Goal: Task Accomplishment & Management: Use online tool/utility

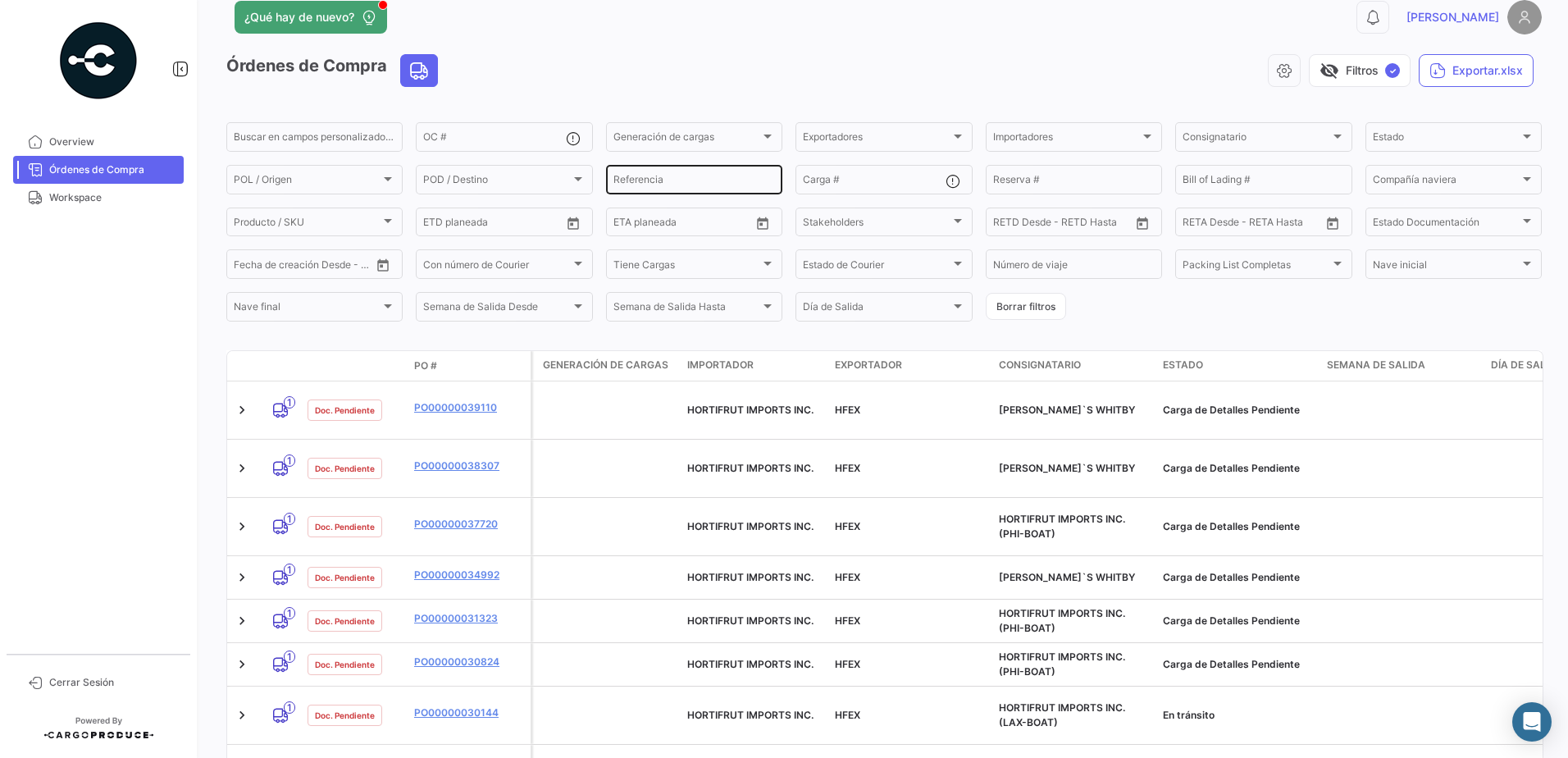
scroll to position [55, 0]
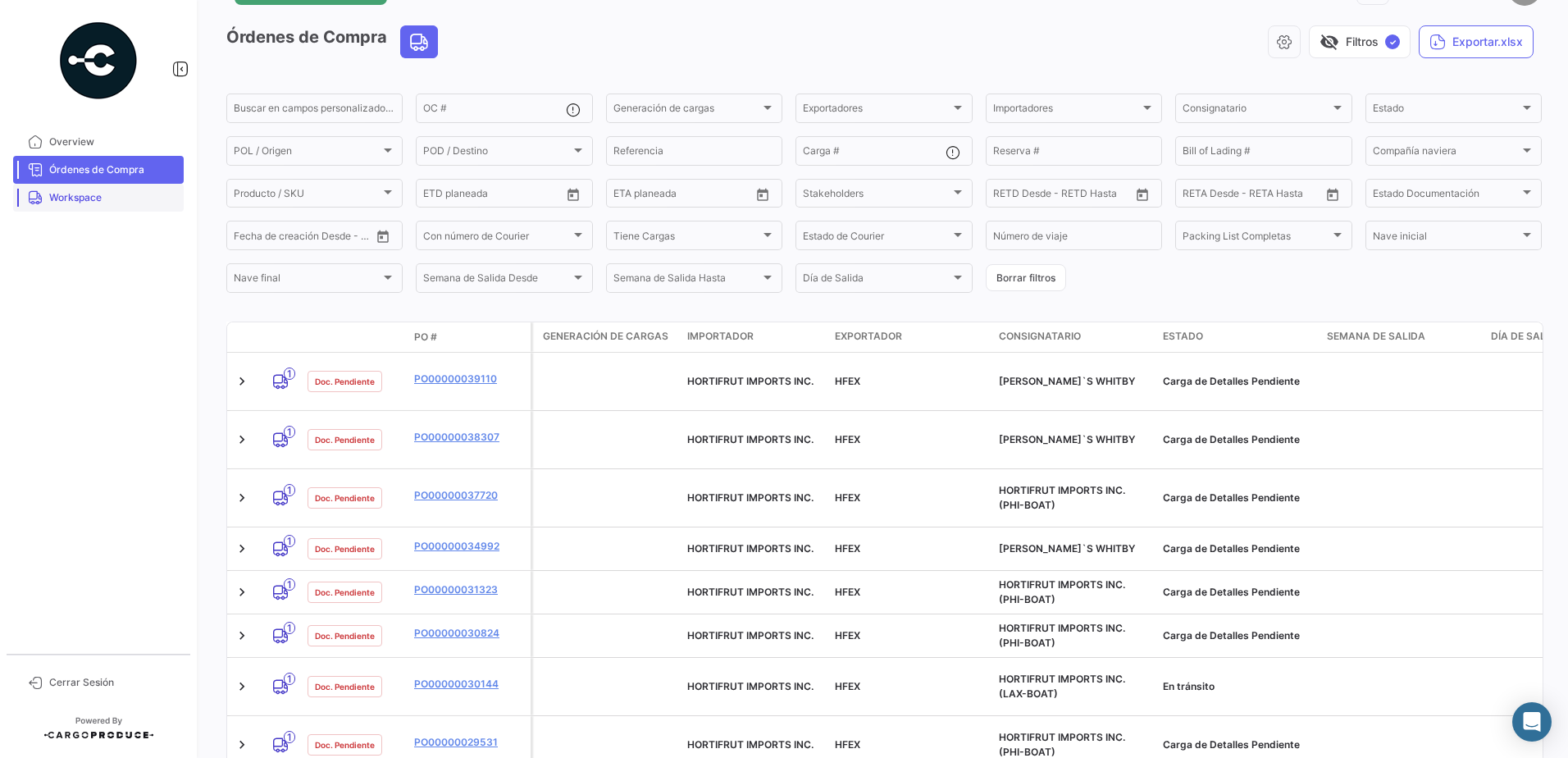
click at [115, 194] on span "Workspace" at bounding box center [113, 197] width 128 height 15
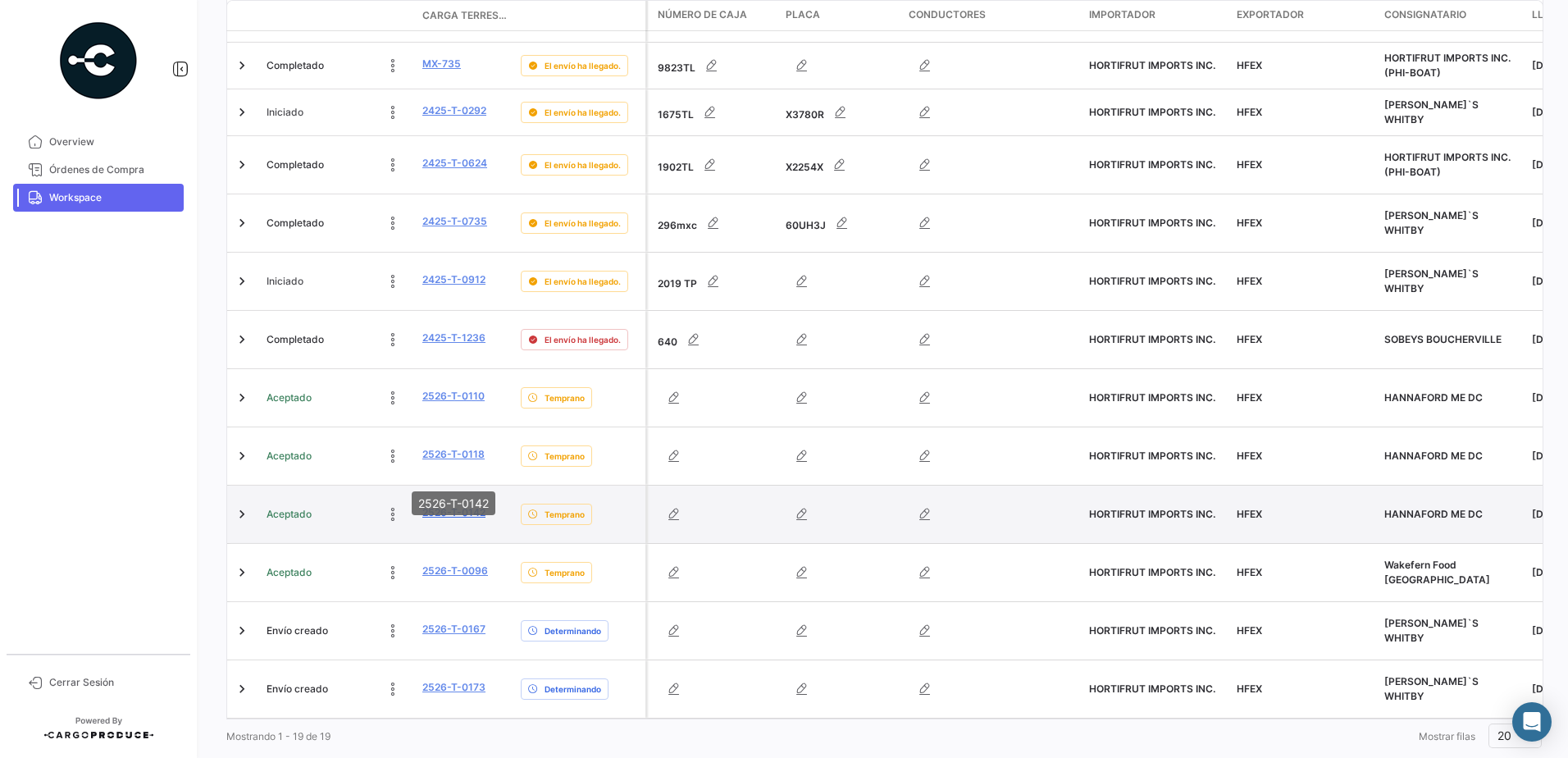
click at [471, 505] on link "2526-T-0142" at bounding box center [454, 512] width 63 height 15
click at [460, 505] on link "2526-T-0142" at bounding box center [454, 512] width 63 height 15
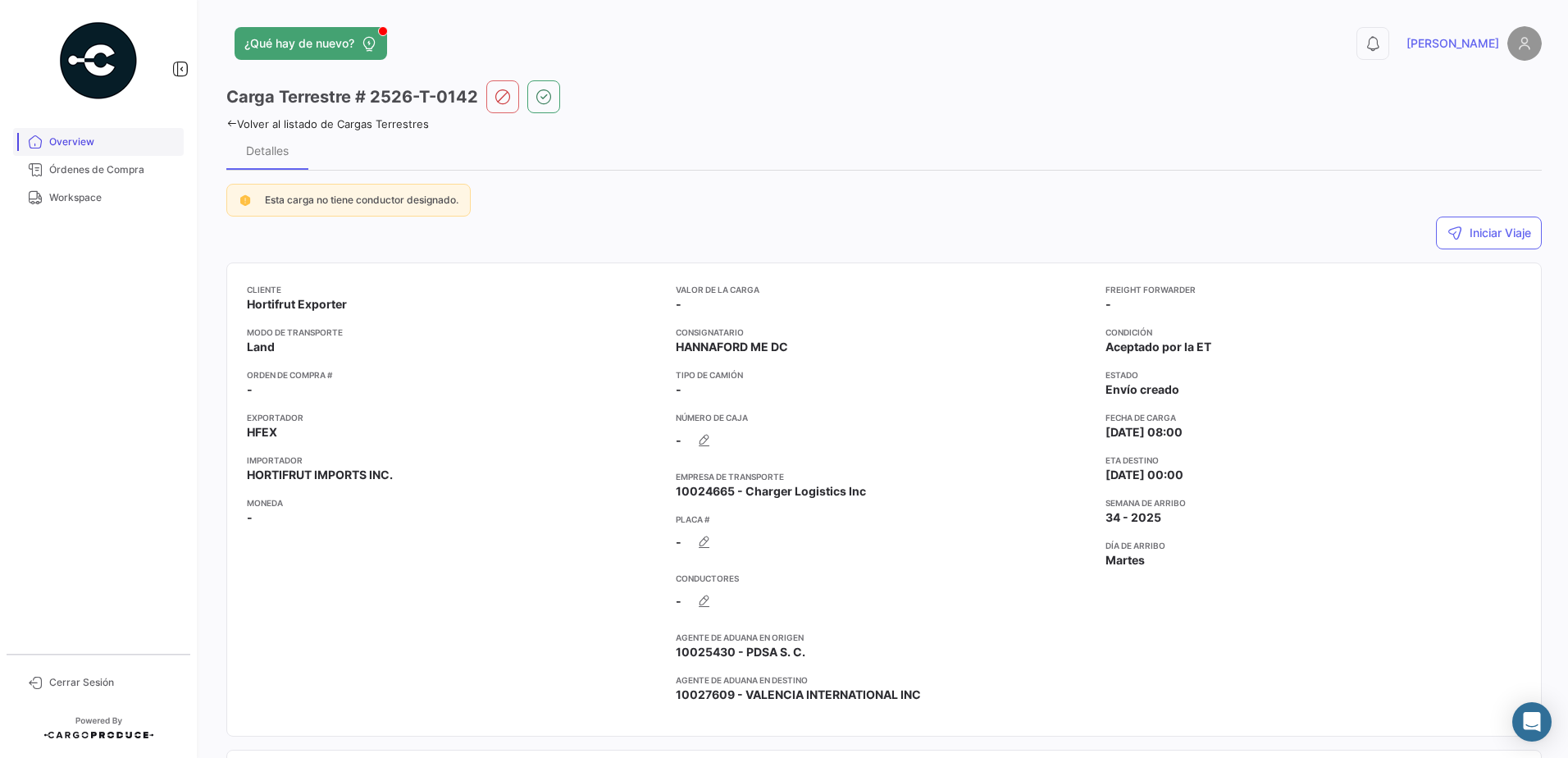
click at [127, 139] on span "Overview" at bounding box center [113, 142] width 128 height 15
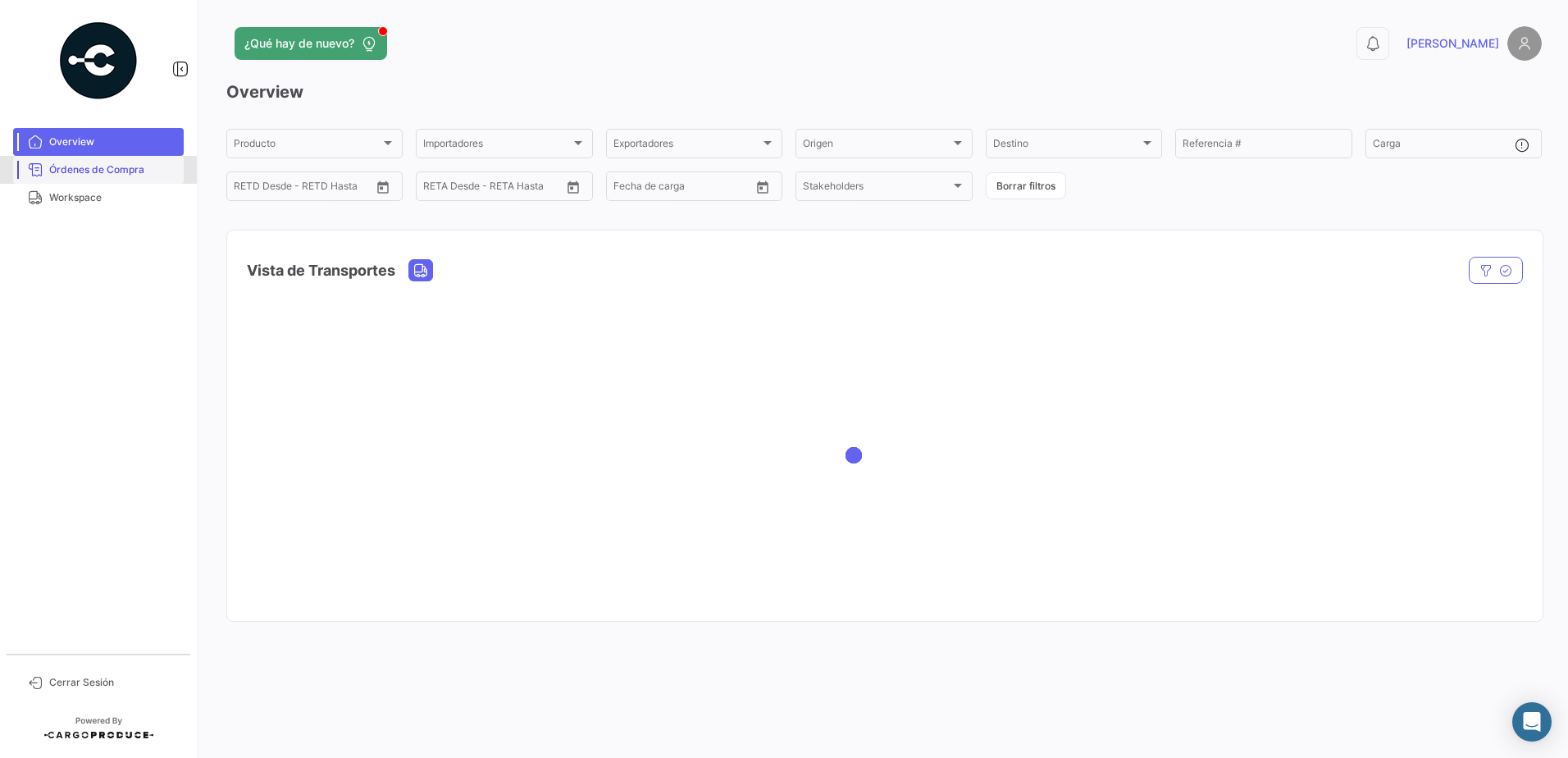
click at [113, 171] on span "Órdenes de Compra" at bounding box center [113, 169] width 128 height 15
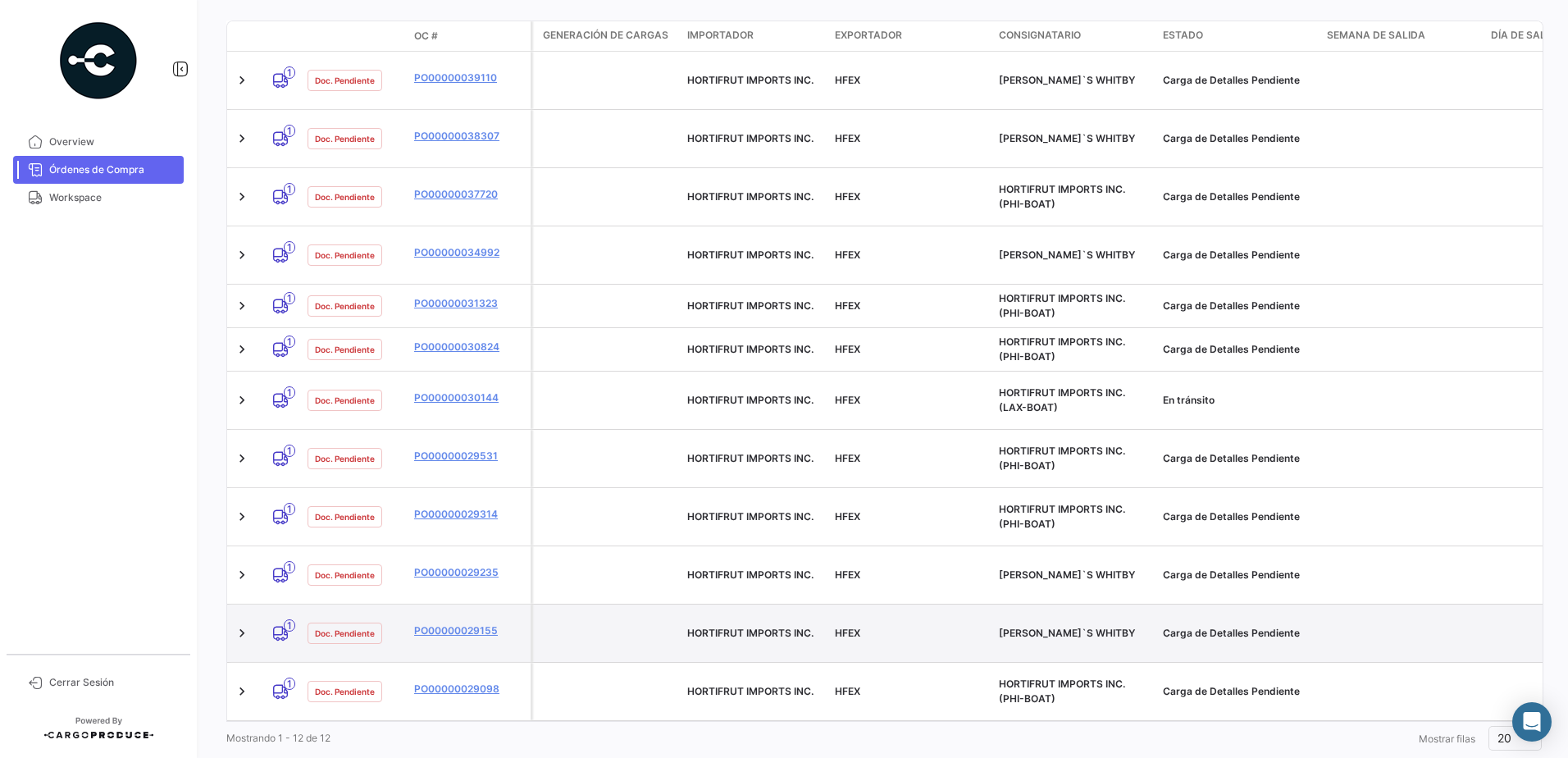
scroll to position [375, 0]
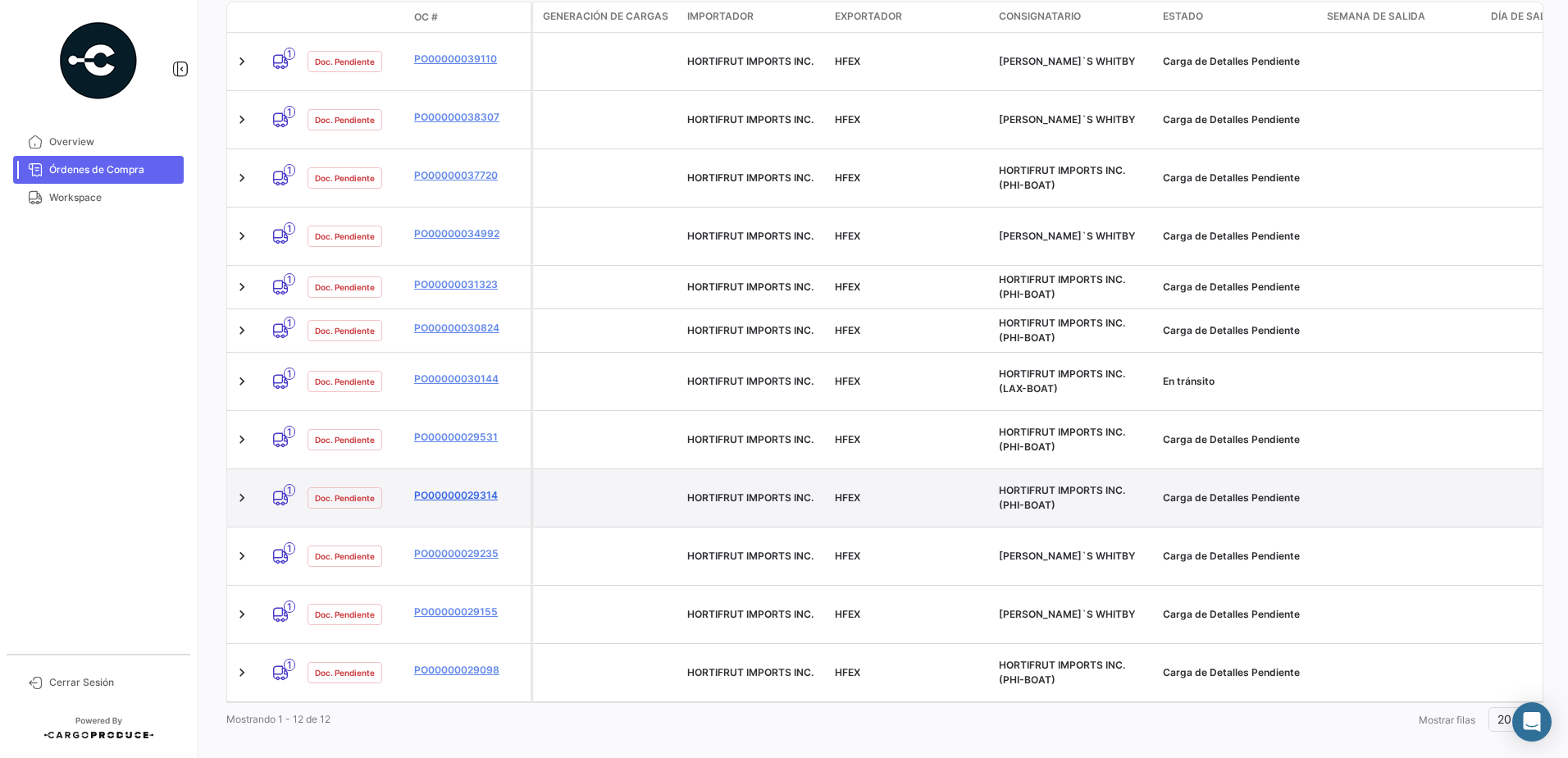
click at [479, 488] on link "PO00000029314" at bounding box center [469, 495] width 110 height 15
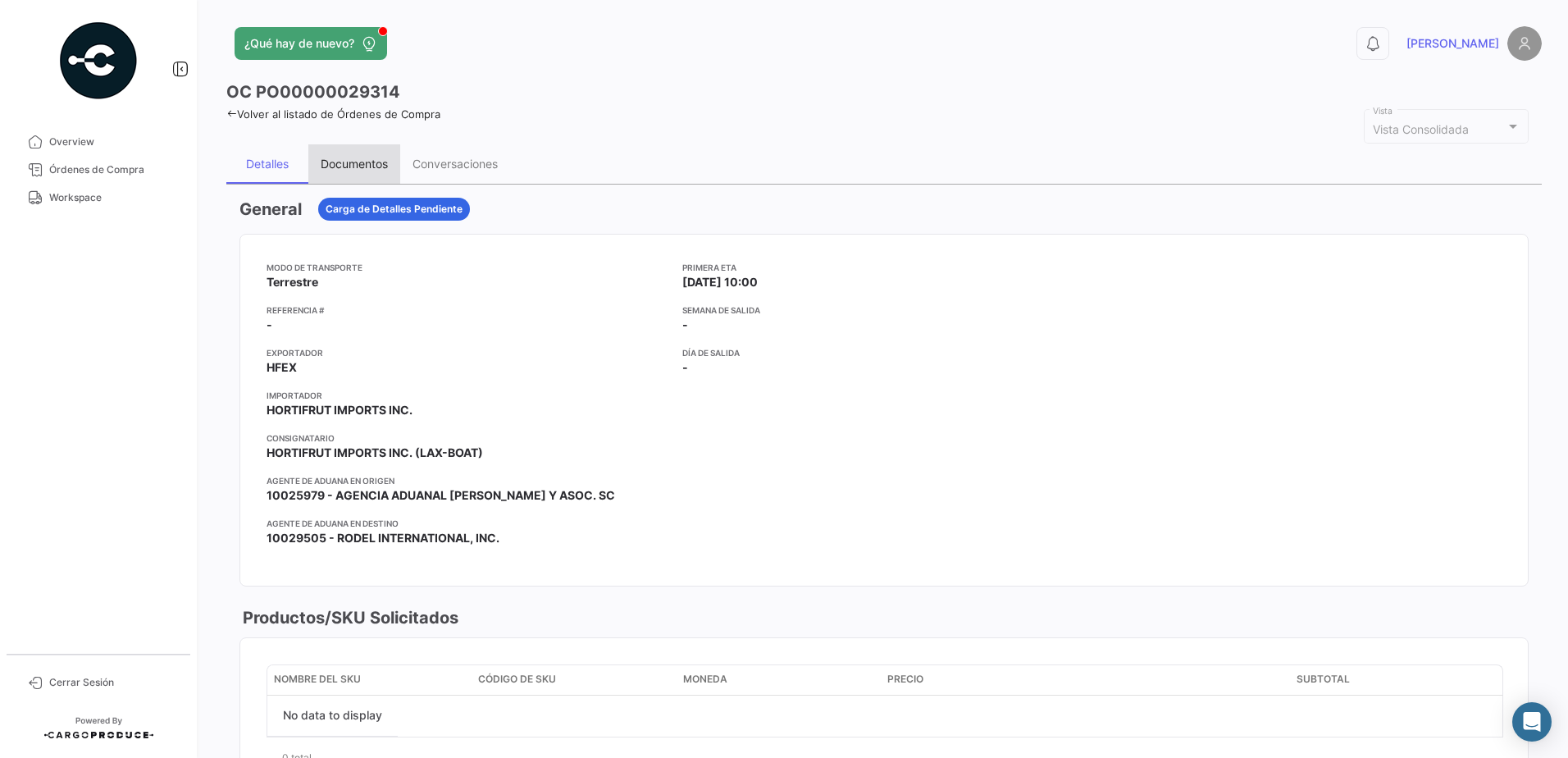
click at [377, 155] on div "Documentos" at bounding box center [354, 163] width 92 height 39
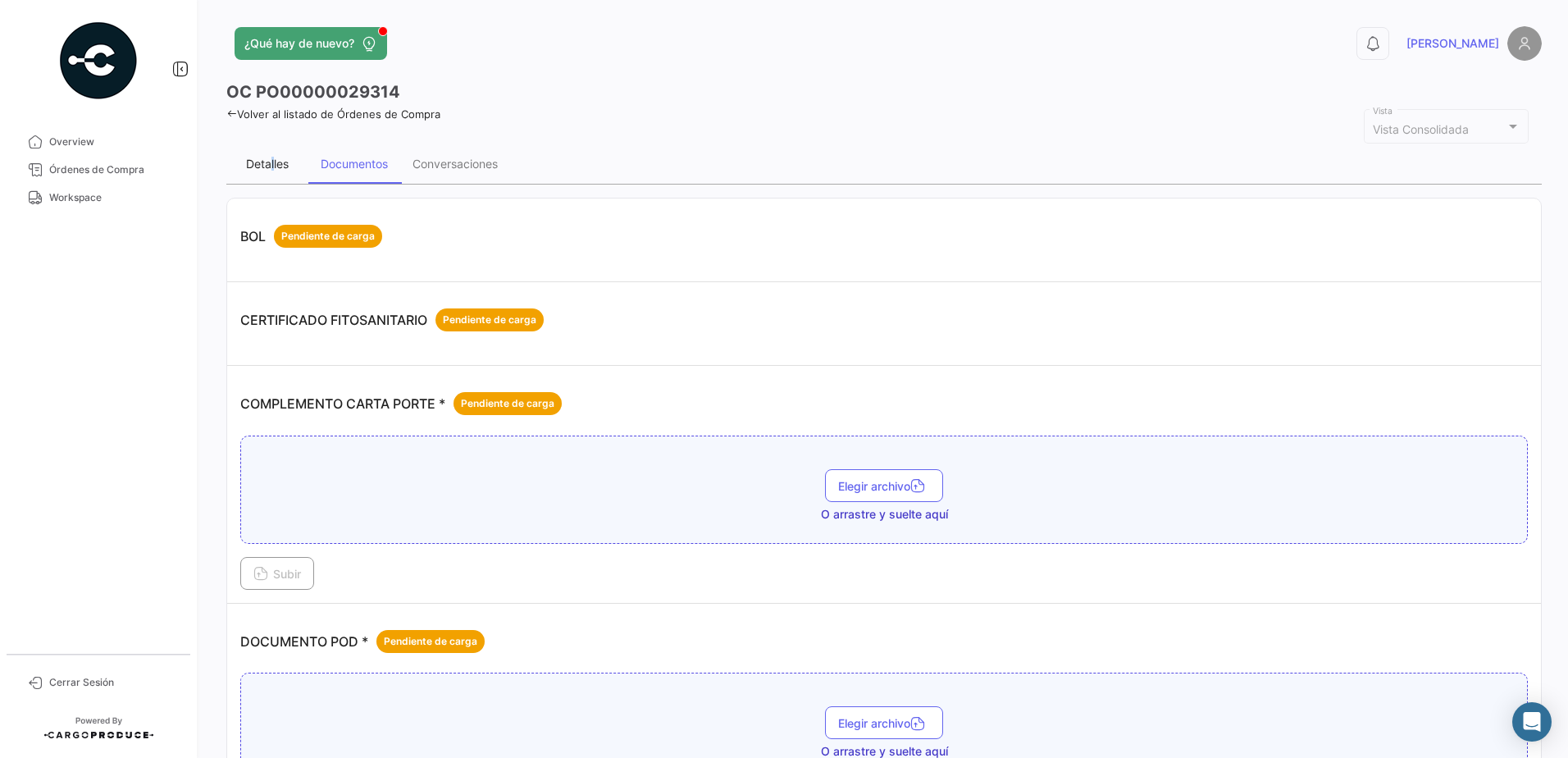
click at [274, 155] on div "Detalles" at bounding box center [267, 163] width 82 height 39
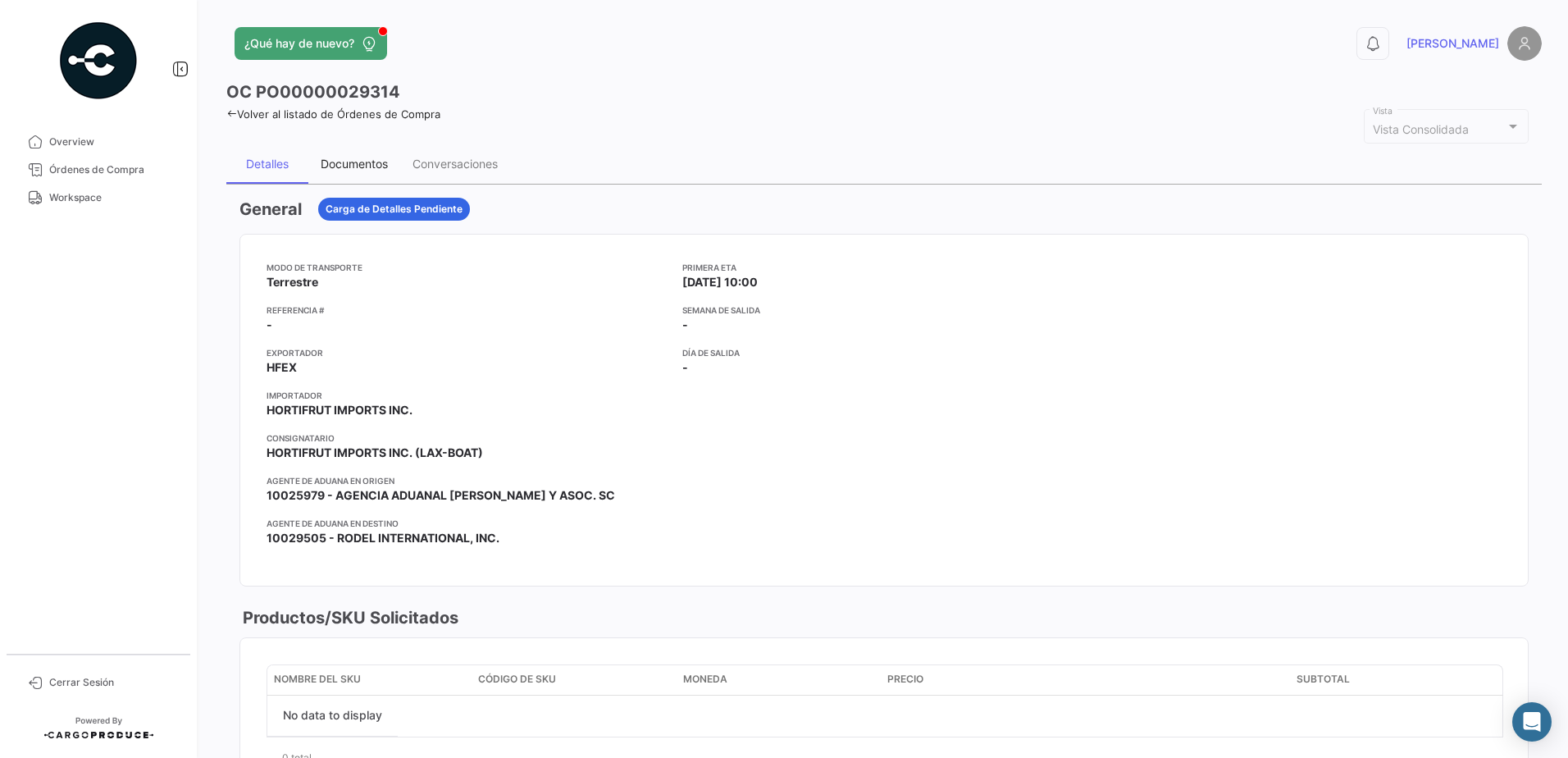
click at [345, 154] on div "Documentos" at bounding box center [354, 163] width 92 height 39
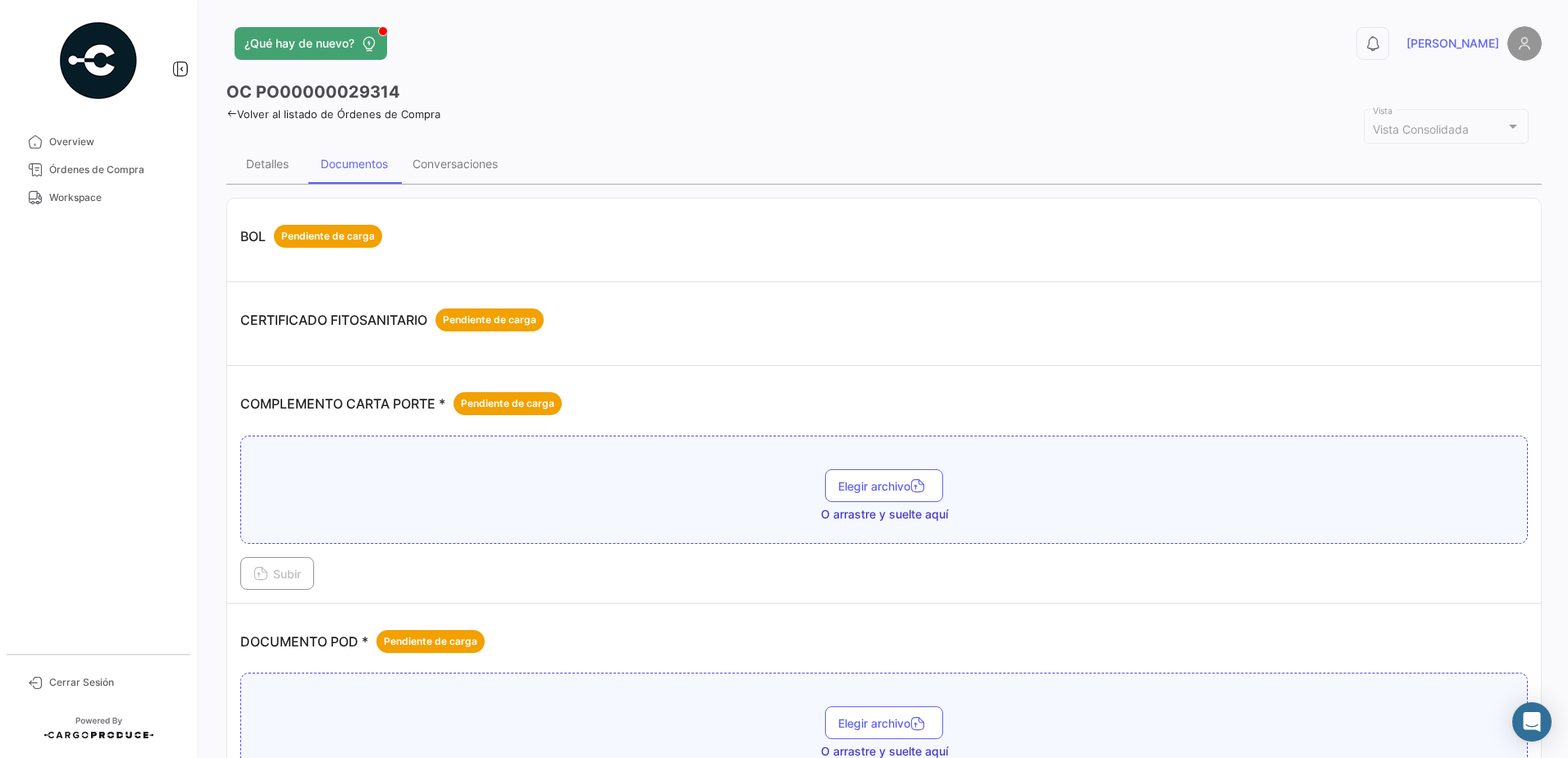
click at [114, 214] on mat-nav-list "Overview Órdenes de Compra Workspace" at bounding box center [98, 385] width 197 height 526
click at [107, 207] on link "Workspace" at bounding box center [98, 198] width 171 height 28
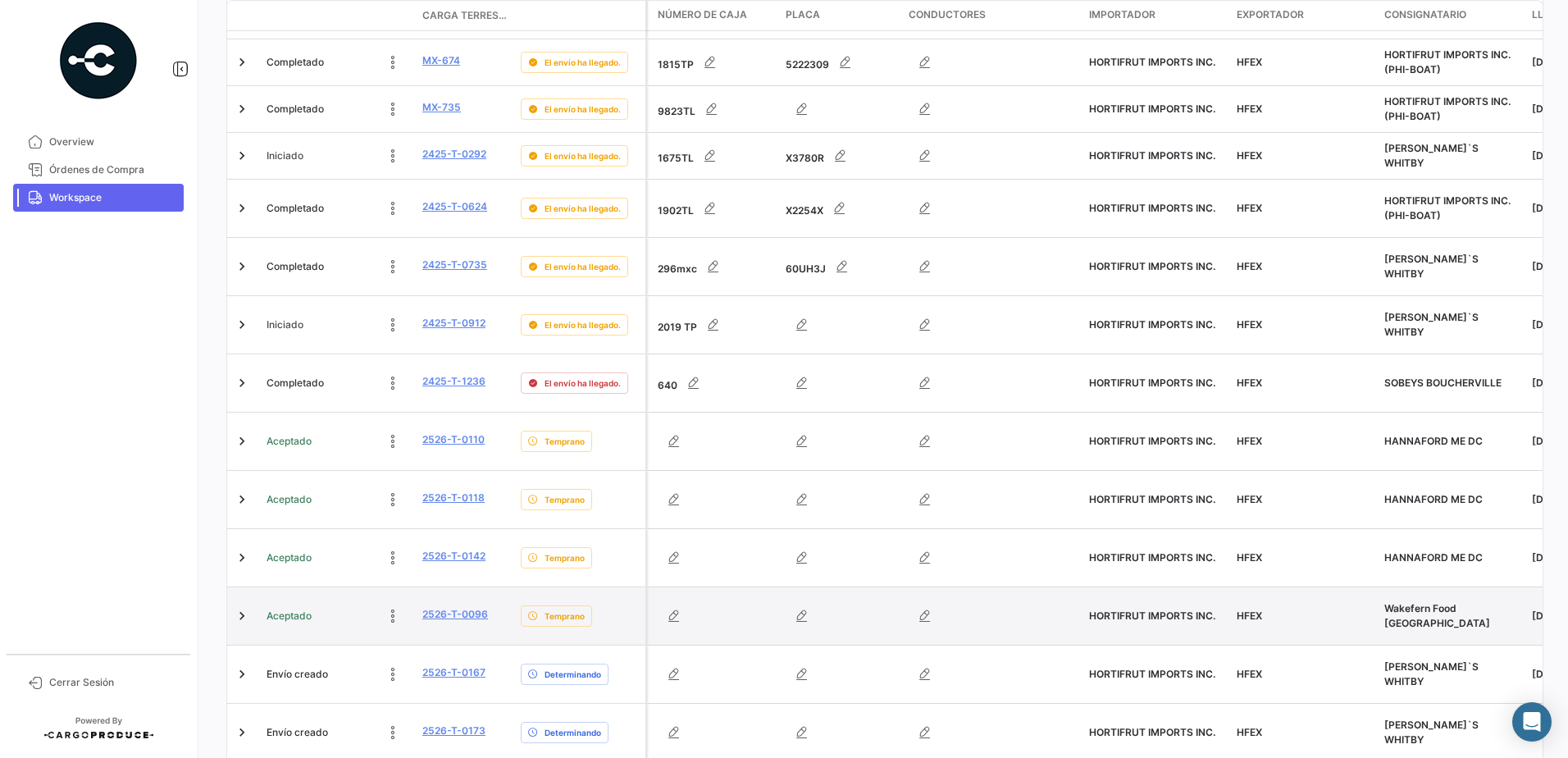
scroll to position [673, 0]
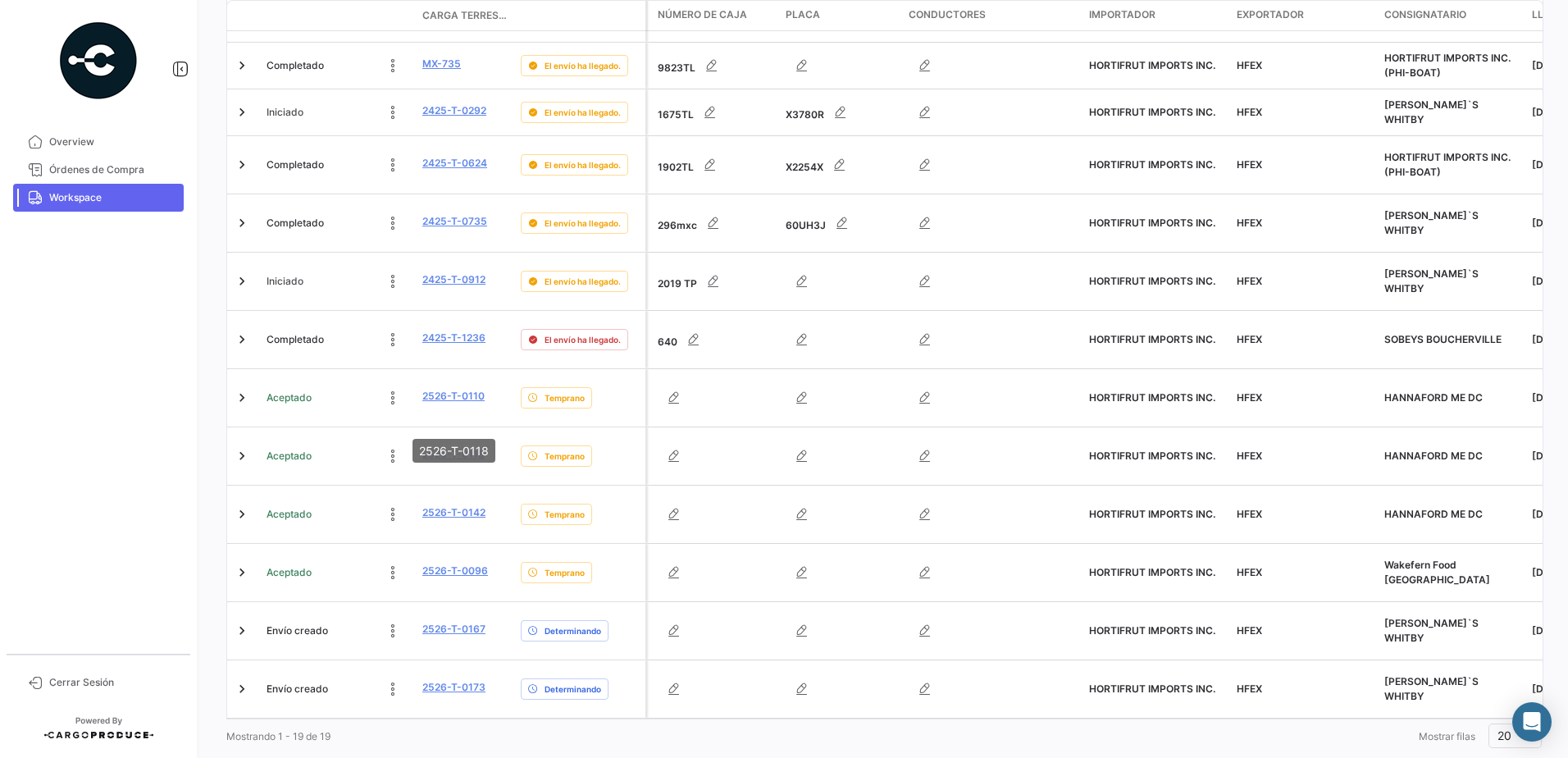
click at [478, 469] on mat-tooltip-component "2526-T-0118" at bounding box center [454, 451] width 106 height 47
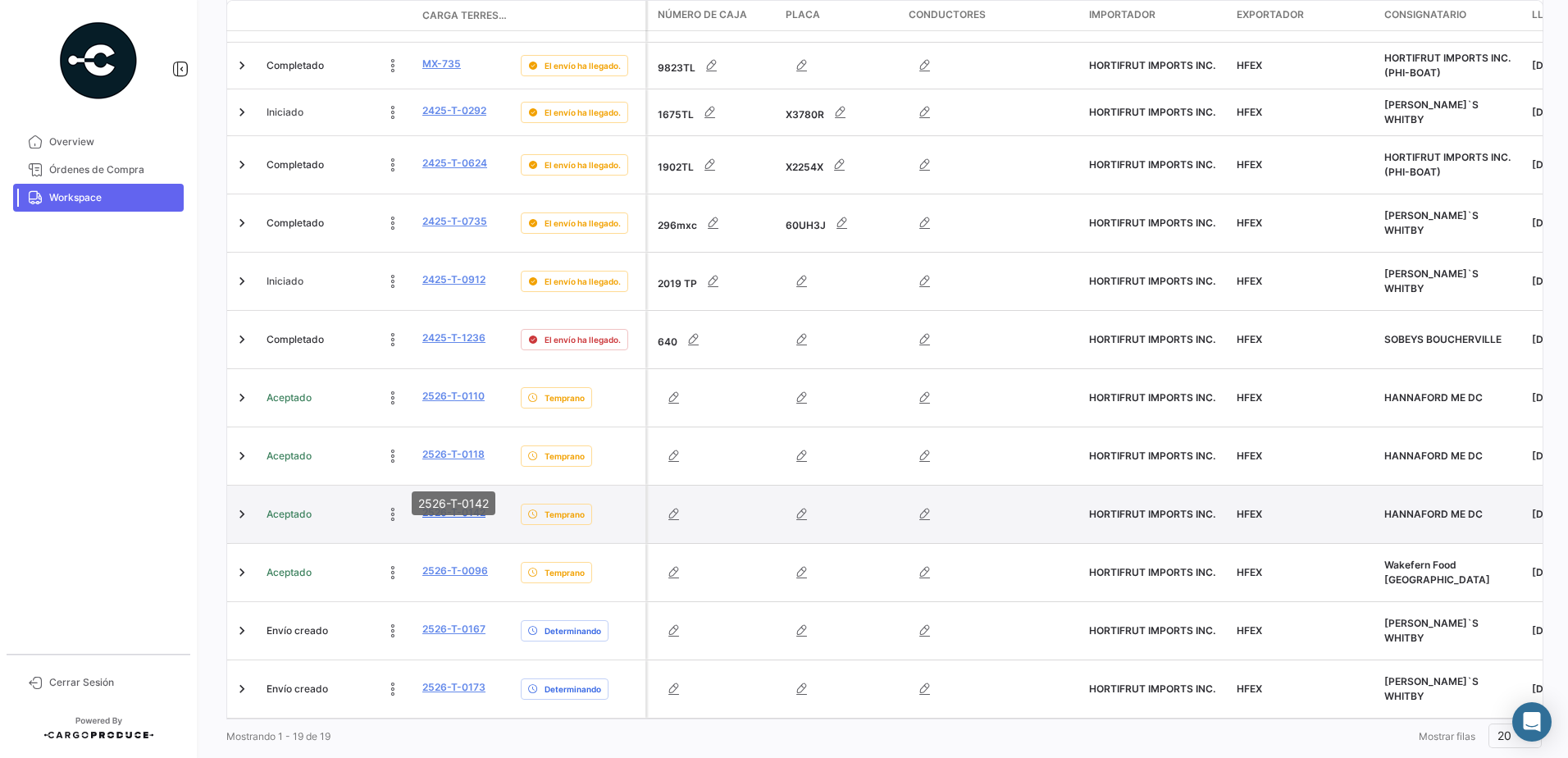
click at [454, 505] on link "2526-T-0142" at bounding box center [454, 512] width 63 height 15
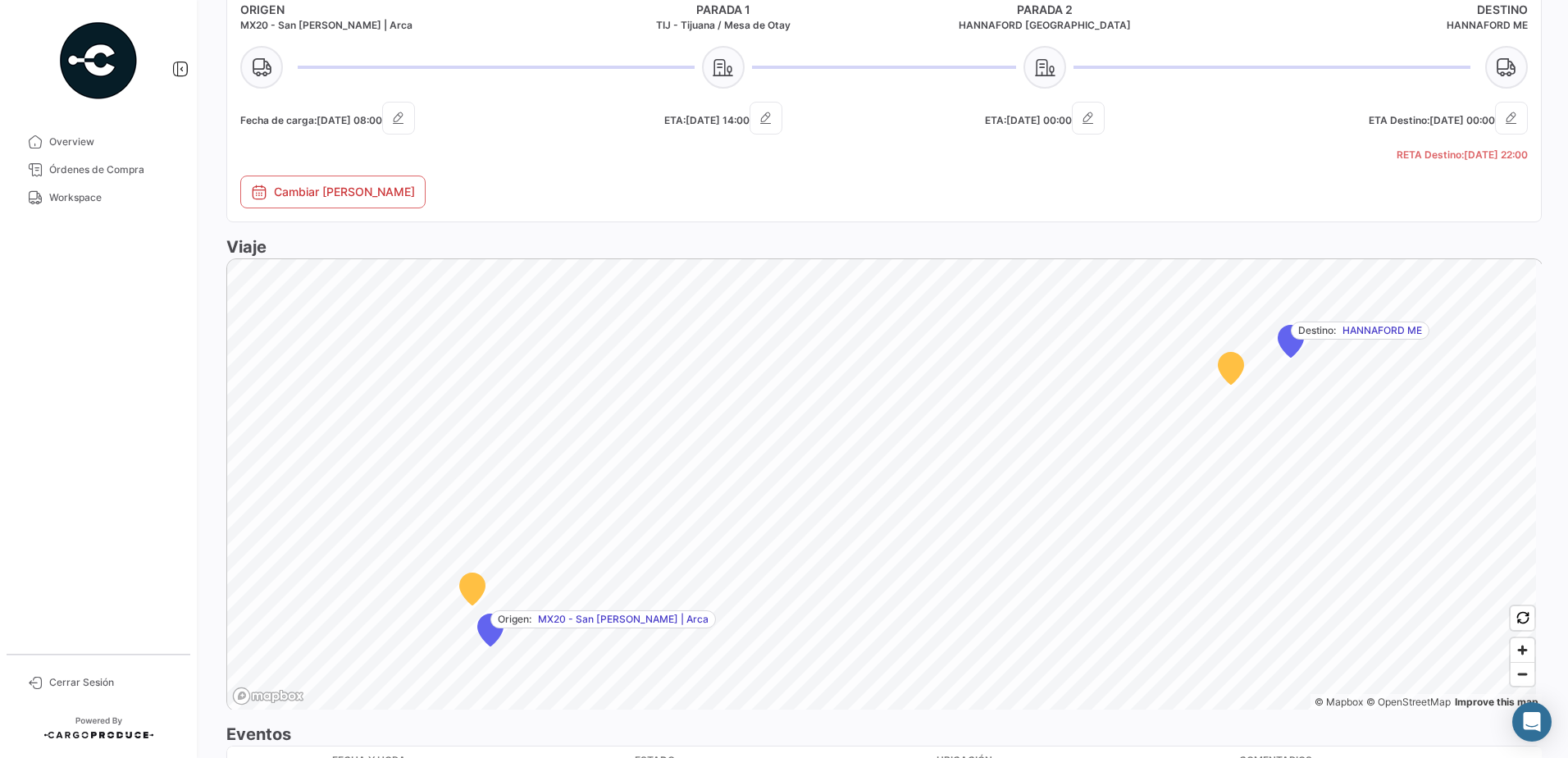
scroll to position [947, 0]
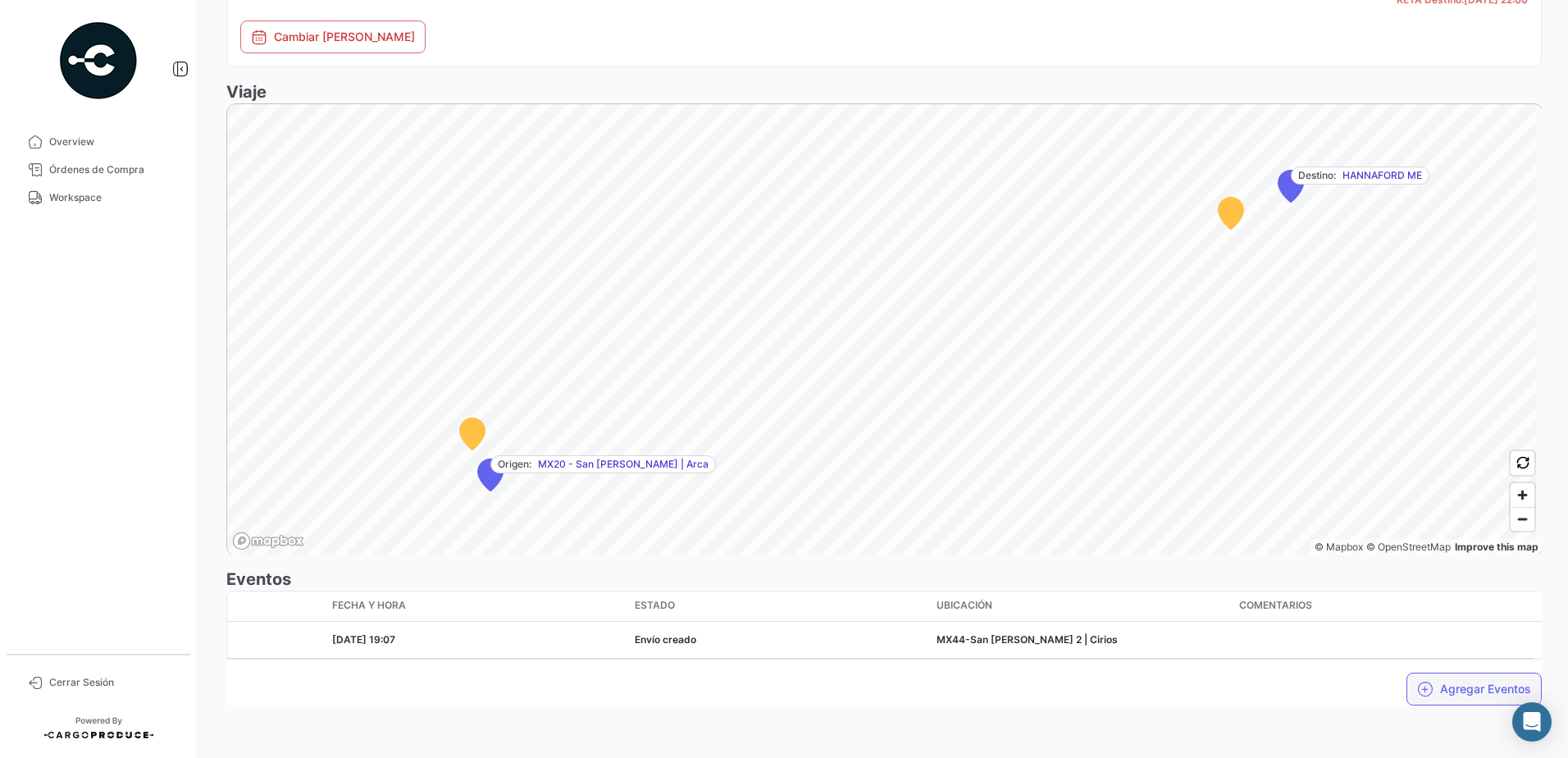
click at [1432, 677] on button "Agregar Eventos" at bounding box center [1474, 689] width 135 height 33
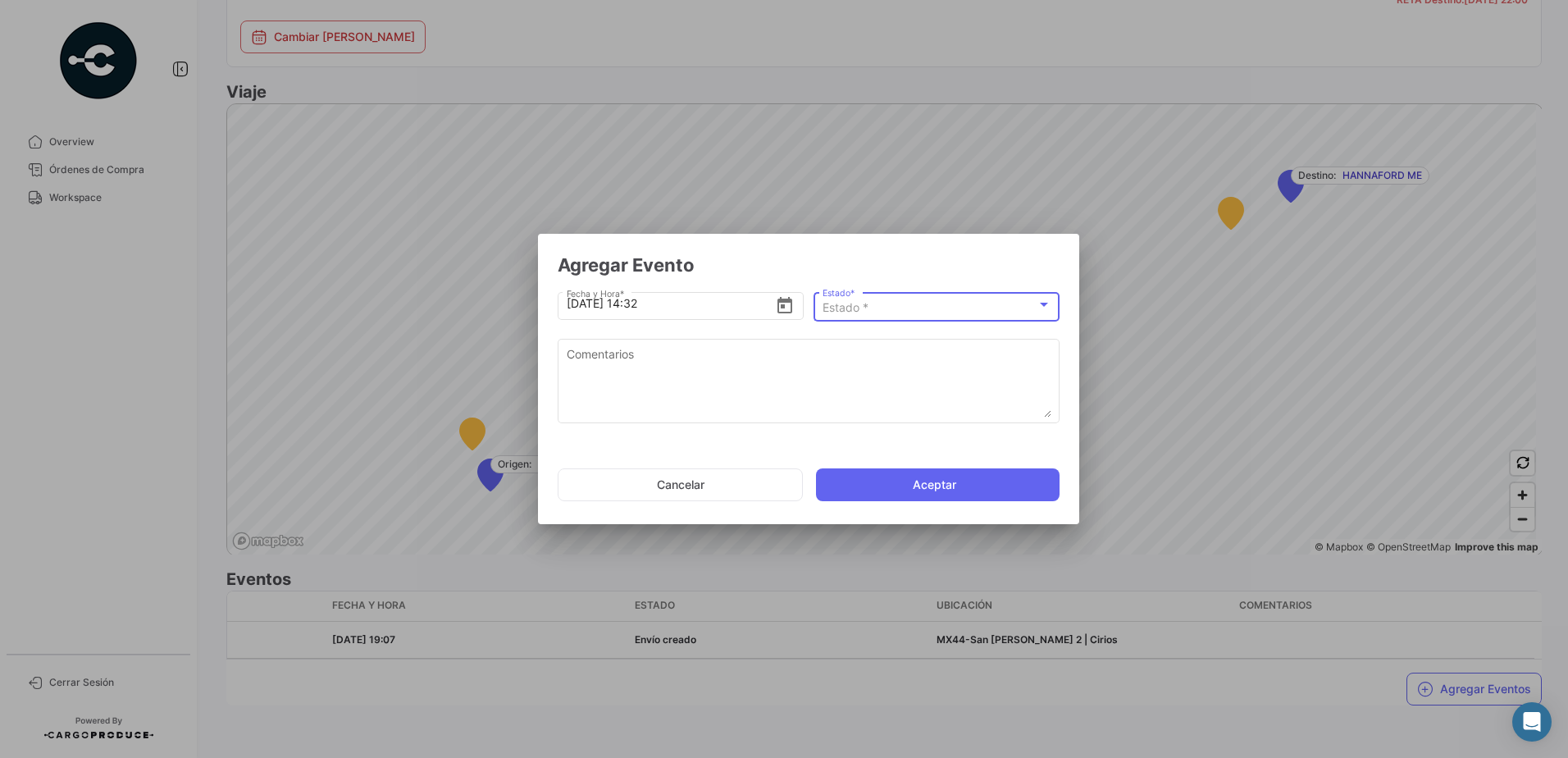
click at [865, 305] on span "Estado *" at bounding box center [845, 307] width 46 height 14
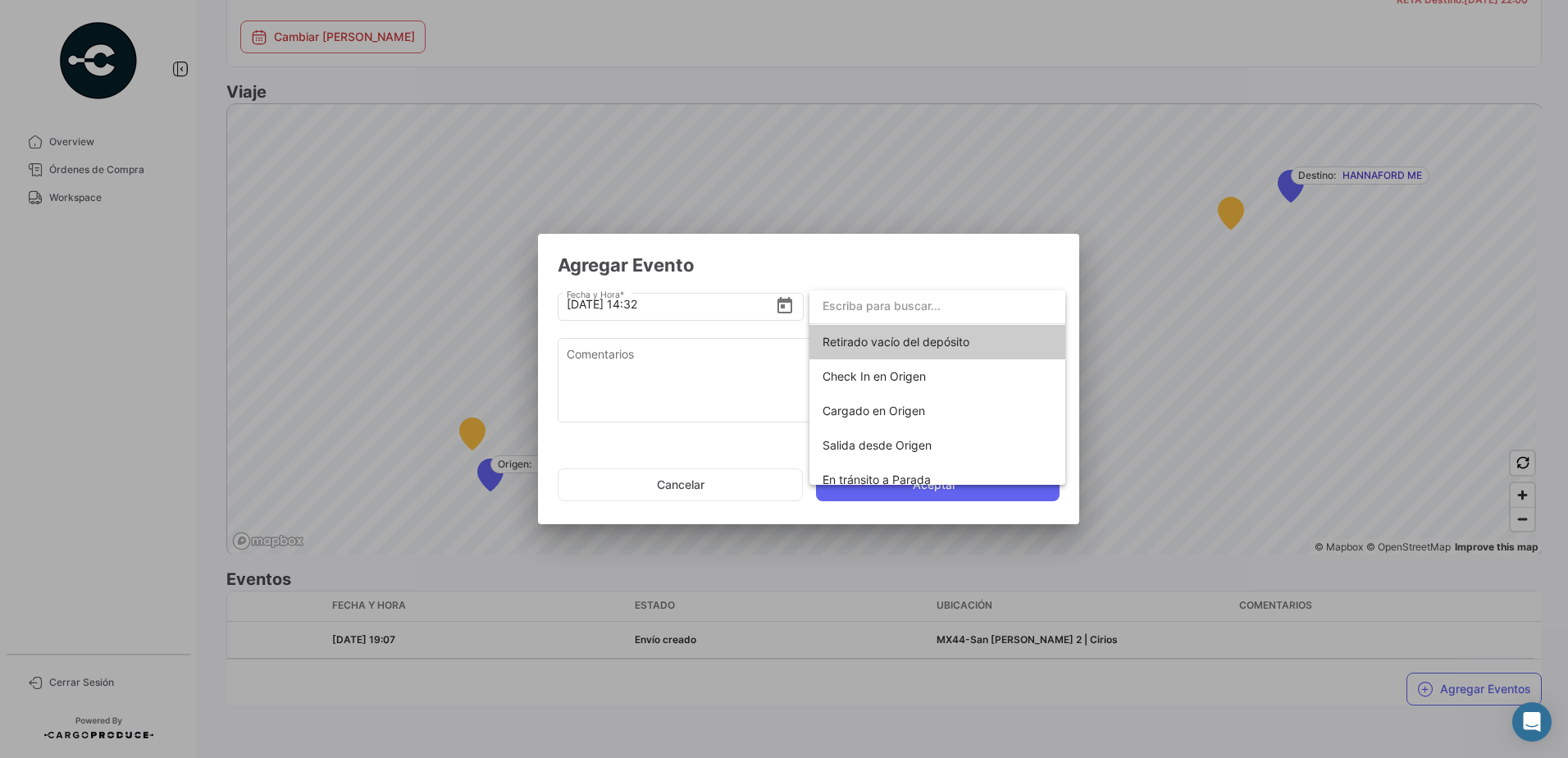
click at [684, 365] on div at bounding box center [784, 379] width 1568 height 758
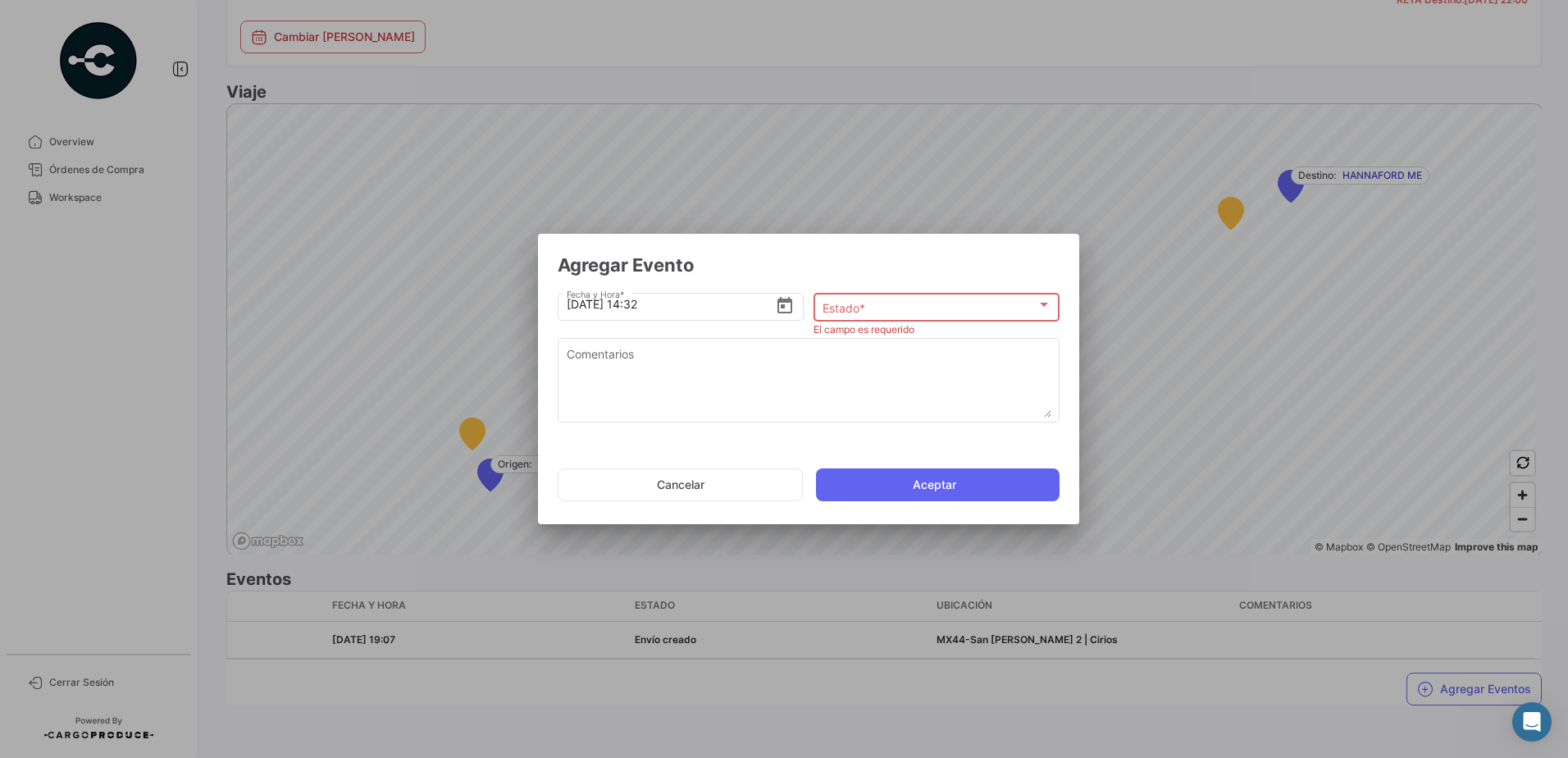
click at [947, 286] on app-add-land-shipment-event-popup "Agregar Evento [DATE] 14:32 Fecha y Hora * Estado * Estado * El campo es requer…" at bounding box center [809, 383] width 502 height 260
click at [955, 302] on div "Estado *" at bounding box center [929, 308] width 214 height 14
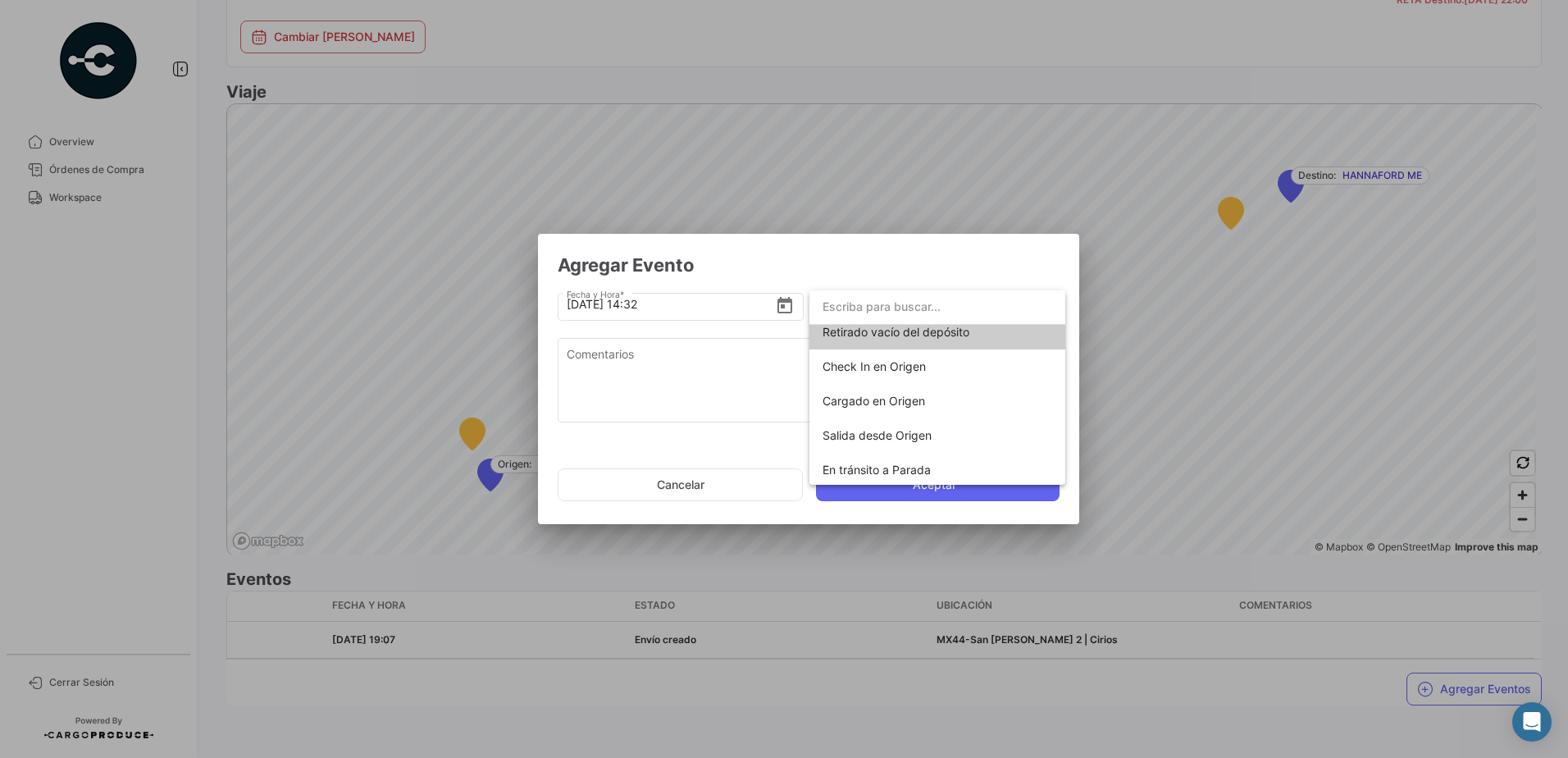
scroll to position [0, 0]
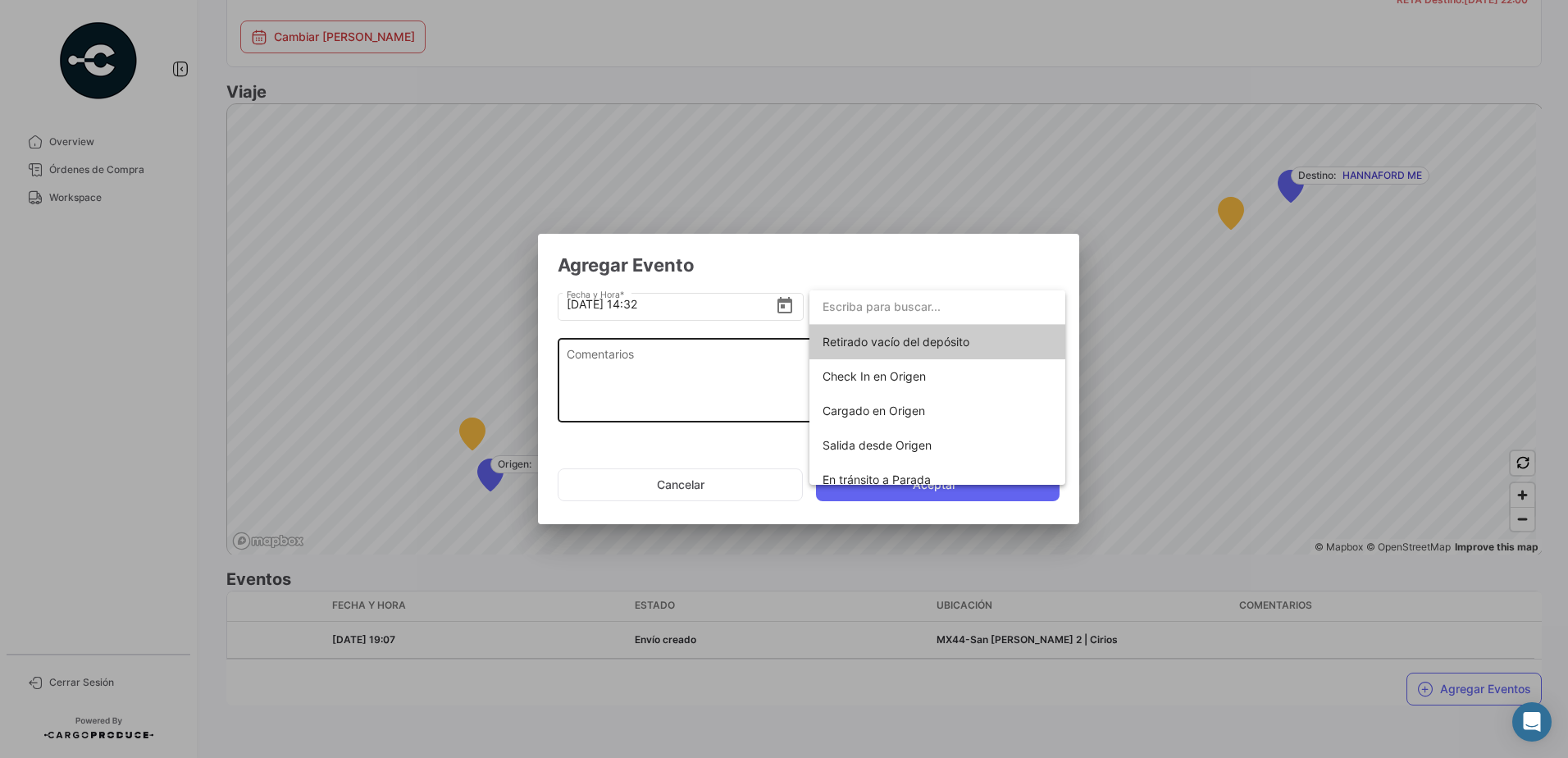
click at [741, 395] on div at bounding box center [784, 379] width 1568 height 758
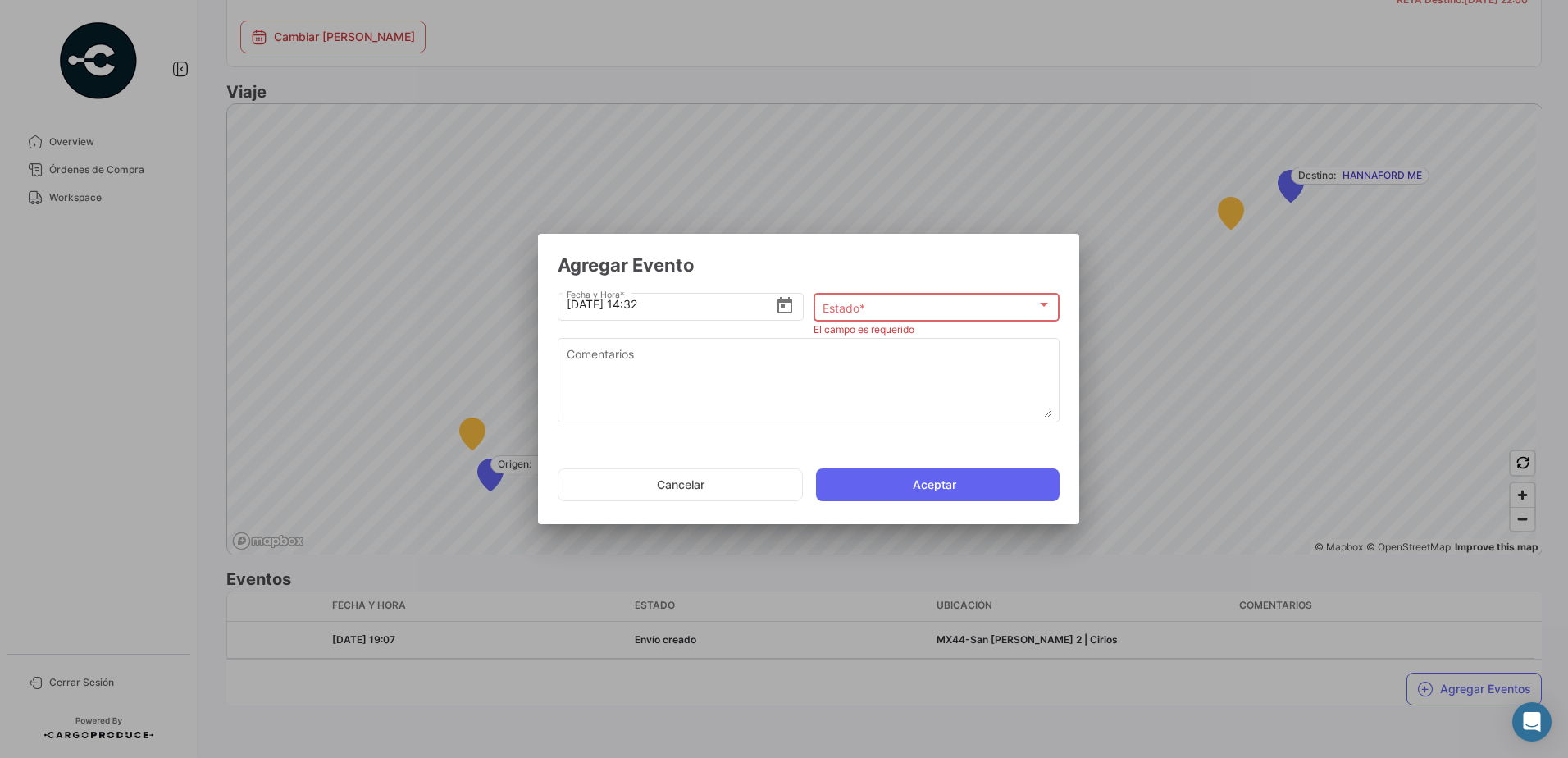
click at [854, 302] on span "Estado *" at bounding box center [929, 308] width 214 height 14
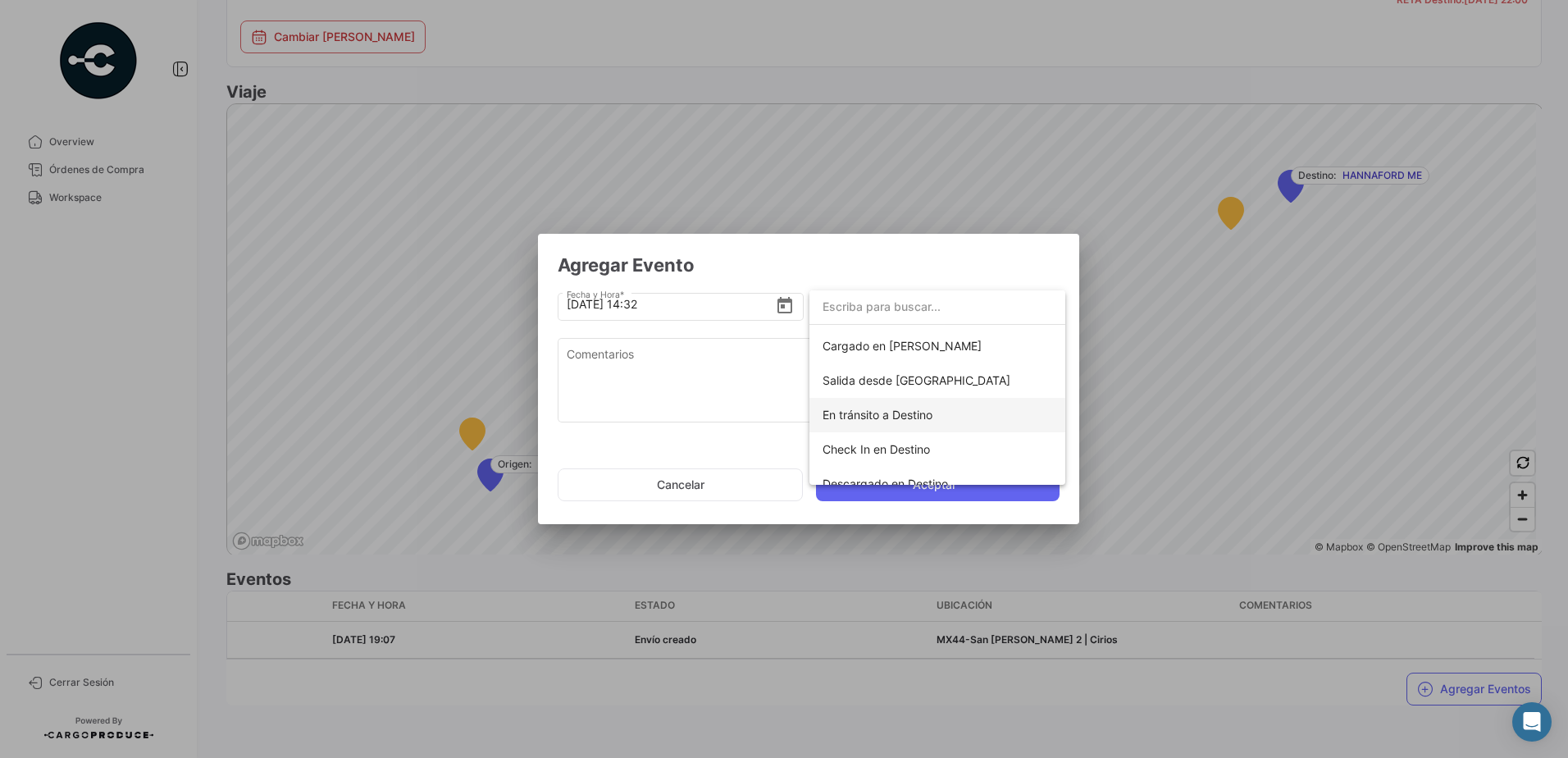
scroll to position [288, 0]
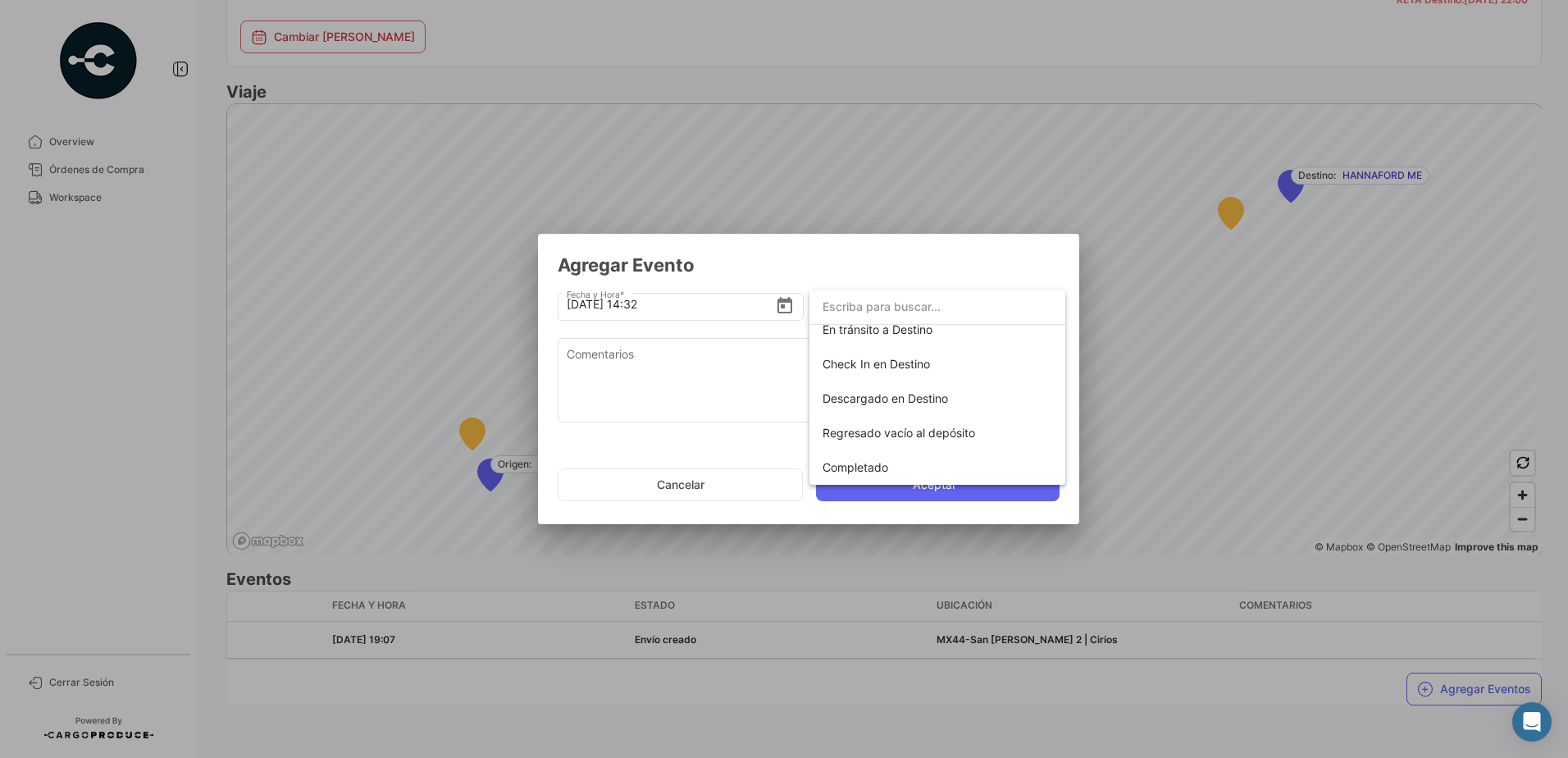
click at [747, 388] on div at bounding box center [784, 379] width 1568 height 758
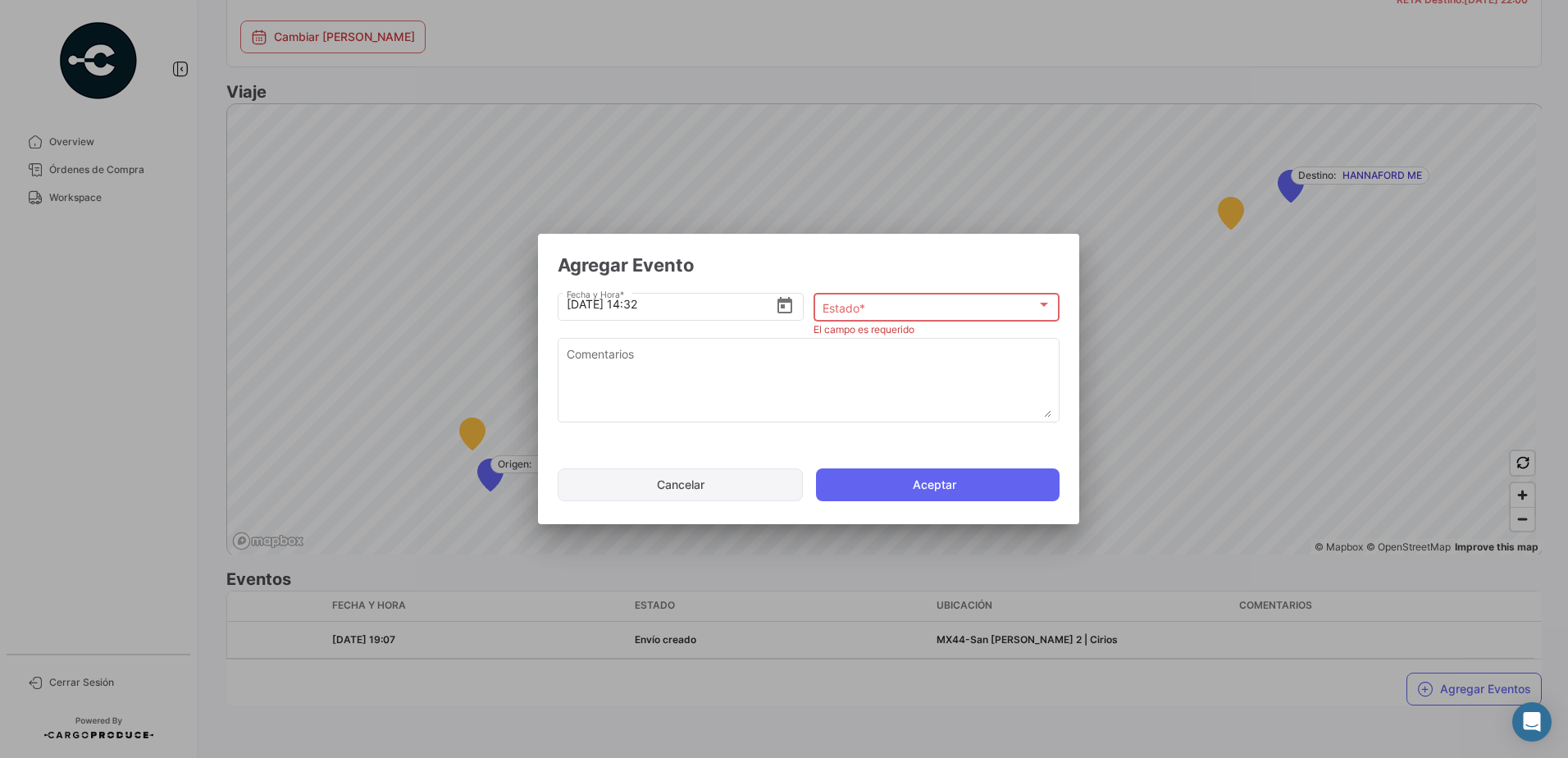
click at [704, 492] on button "Cancelar" at bounding box center [680, 485] width 246 height 33
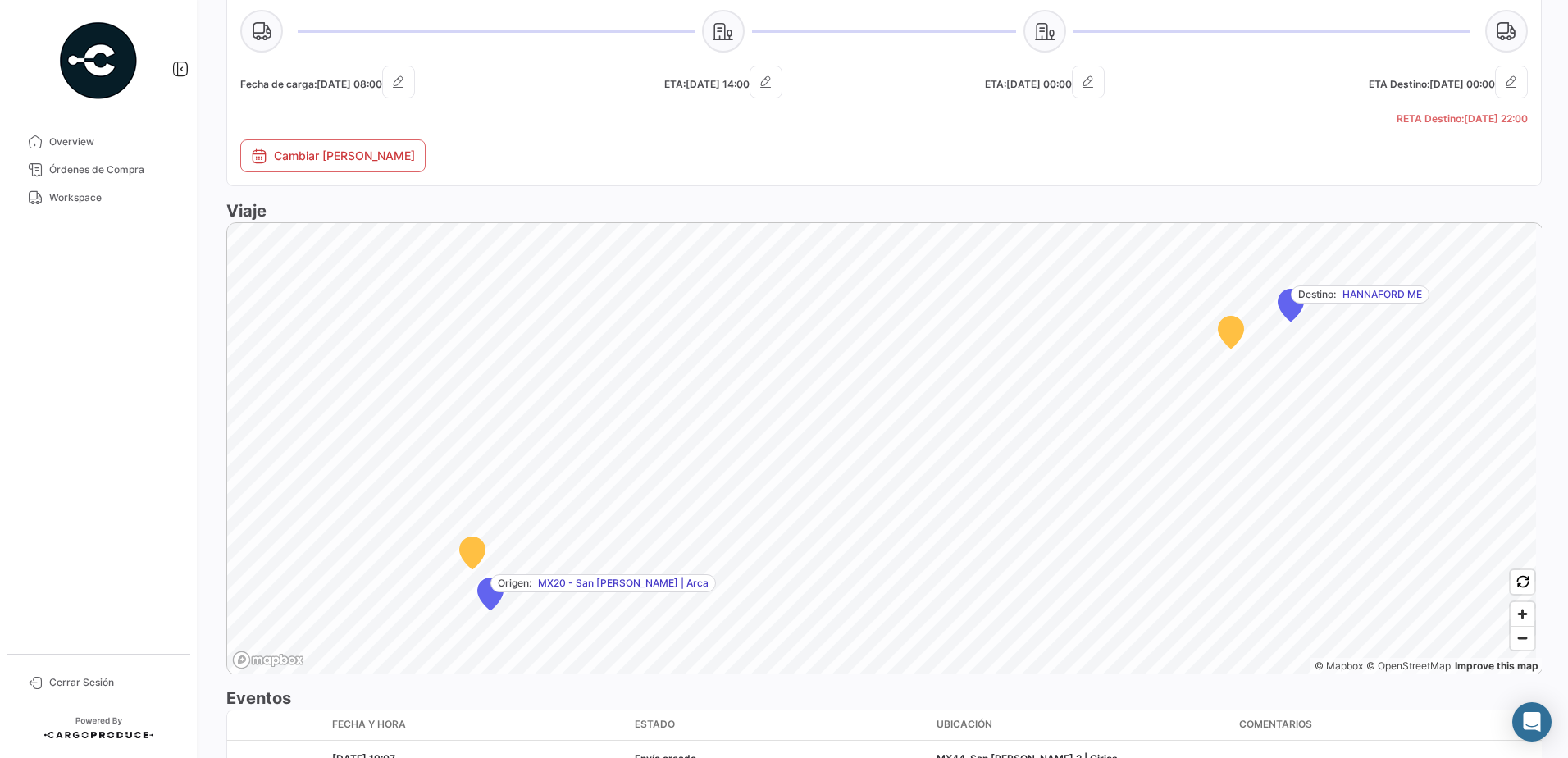
scroll to position [839, 0]
